Goal: Transaction & Acquisition: Subscribe to service/newsletter

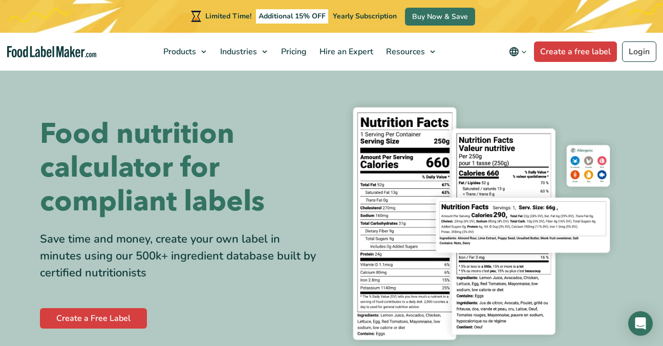
click at [521, 50] on icon "Change language" at bounding box center [524, 52] width 8 height 8
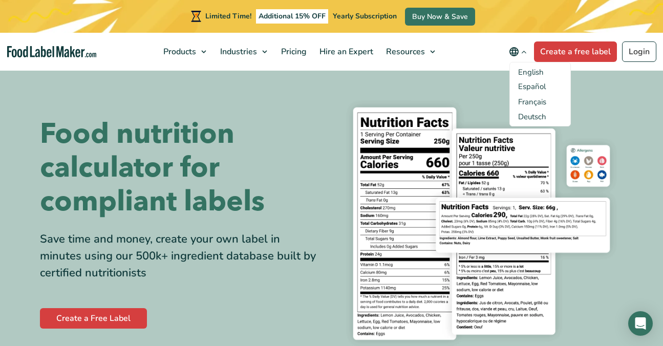
click at [524, 72] on span "English" at bounding box center [531, 72] width 26 height 10
click at [0, 0] on input "English" at bounding box center [0, 0] width 0 height 0
click at [483, 41] on nav "Products Food Nutrition Labelling Supplements Formulation & Labelling Industrie…" at bounding box center [331, 52] width 663 height 38
click at [465, 56] on nav "Products Food Nutrition Labelling Supplements Formulation & Labelling Industrie…" at bounding box center [331, 52] width 663 height 38
click at [444, 79] on section "Food nutrition calculator for compliant labels Save time and money, create your…" at bounding box center [331, 223] width 663 height 309
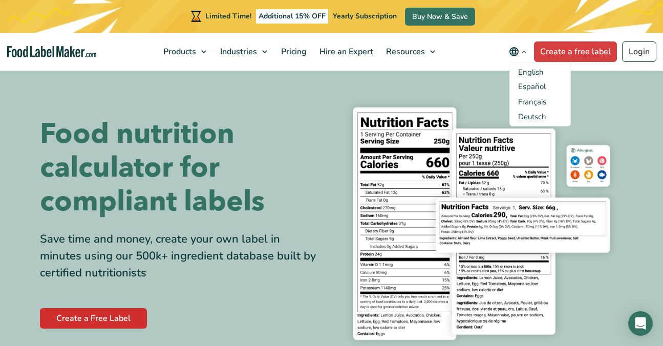
click at [122, 318] on link "Create a Free Label" at bounding box center [93, 318] width 107 height 20
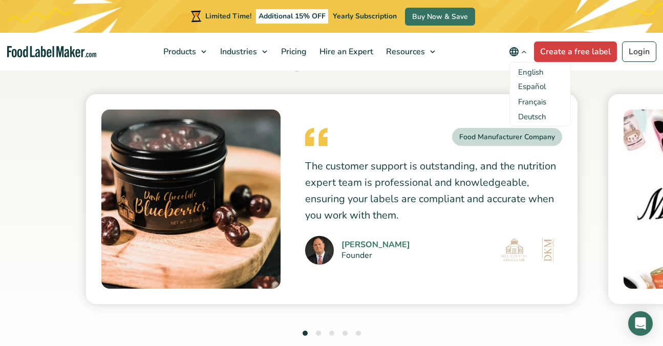
scroll to position [2575, 0]
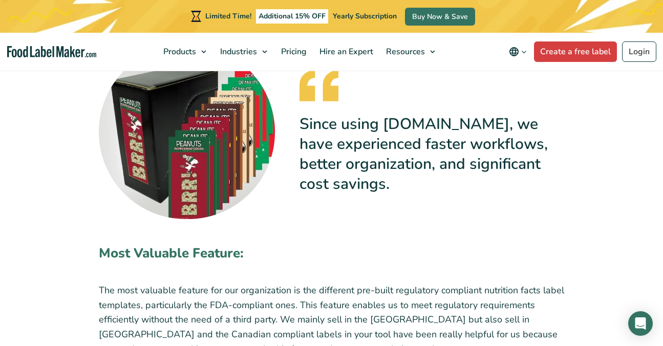
scroll to position [860, 0]
